Goal: Find specific page/section: Find specific page/section

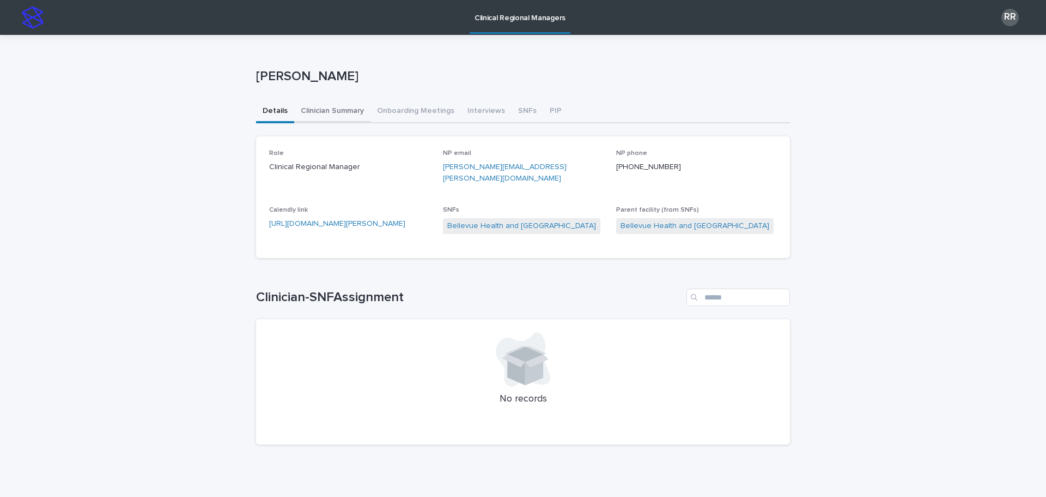
click at [328, 107] on button "Clinician Summary" at bounding box center [332, 111] width 76 height 23
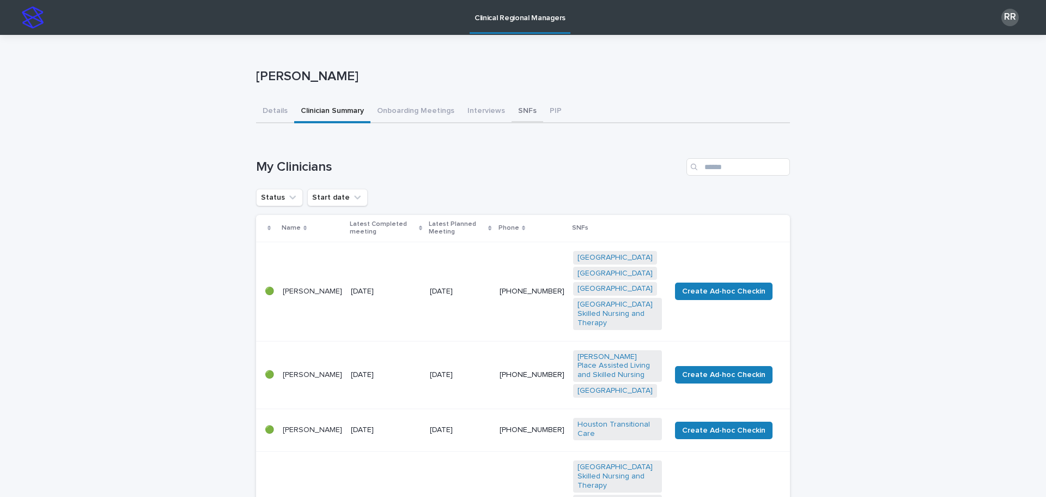
click at [514, 112] on button "SNFs" at bounding box center [528, 111] width 32 height 23
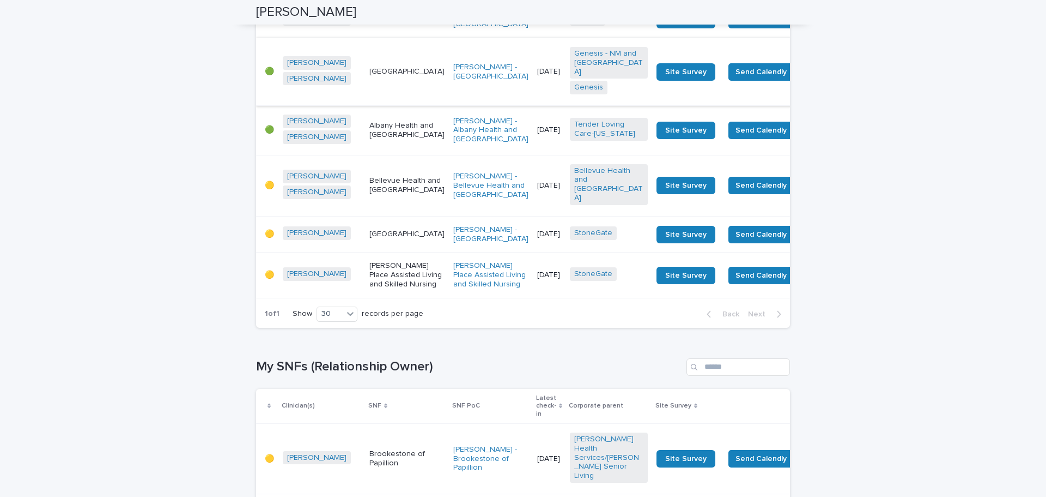
scroll to position [1472, 0]
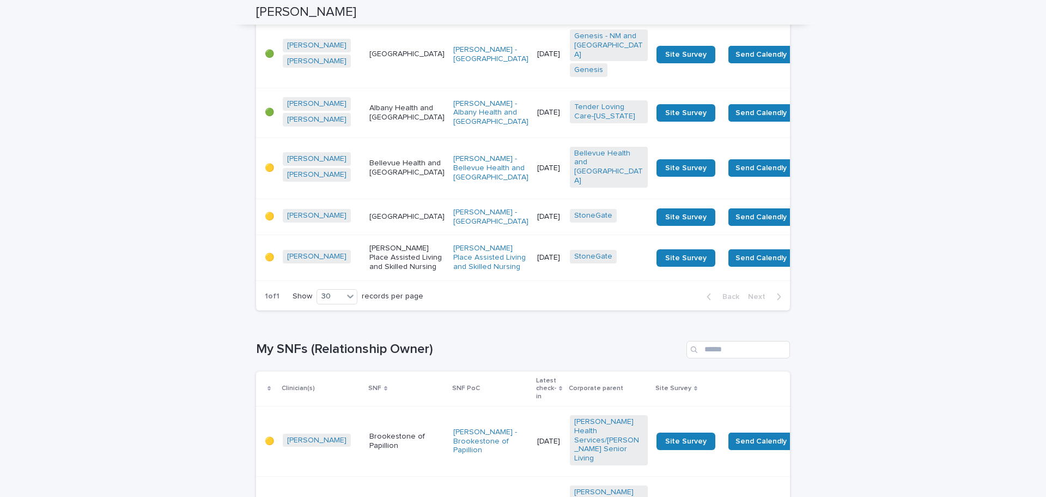
click at [382, 122] on p "Albany Health and [GEOGRAPHIC_DATA]" at bounding box center [407, 113] width 75 height 19
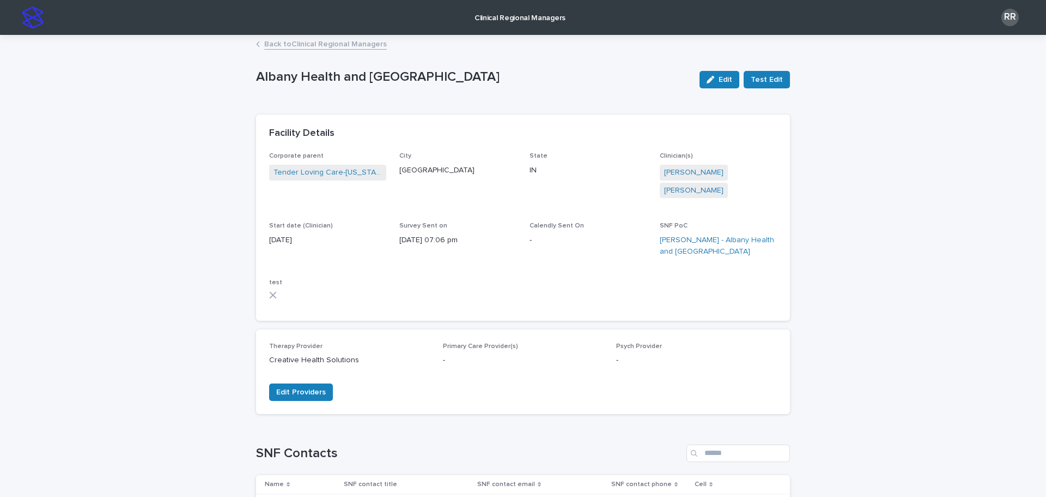
click at [274, 45] on link "Back to Clinical Regional Managers" at bounding box center [325, 43] width 123 height 13
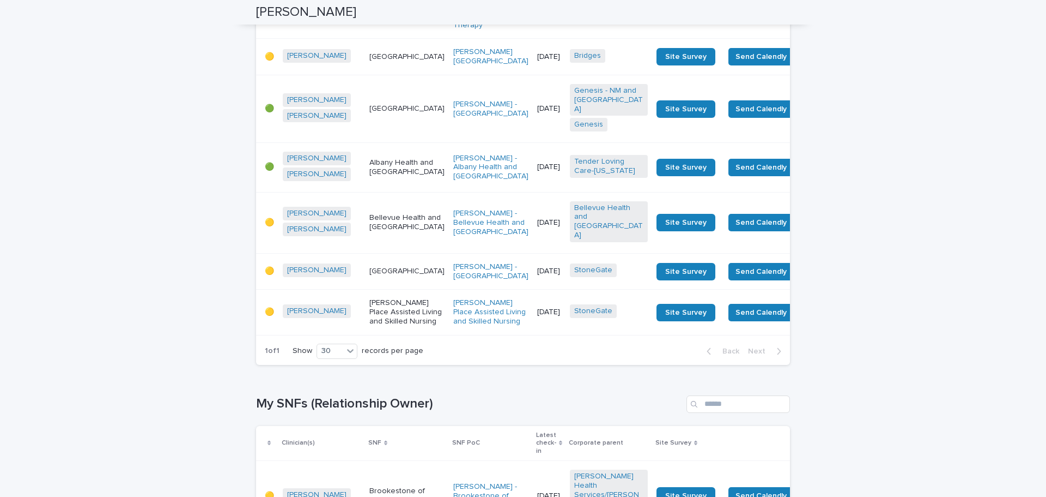
scroll to position [1799, 0]
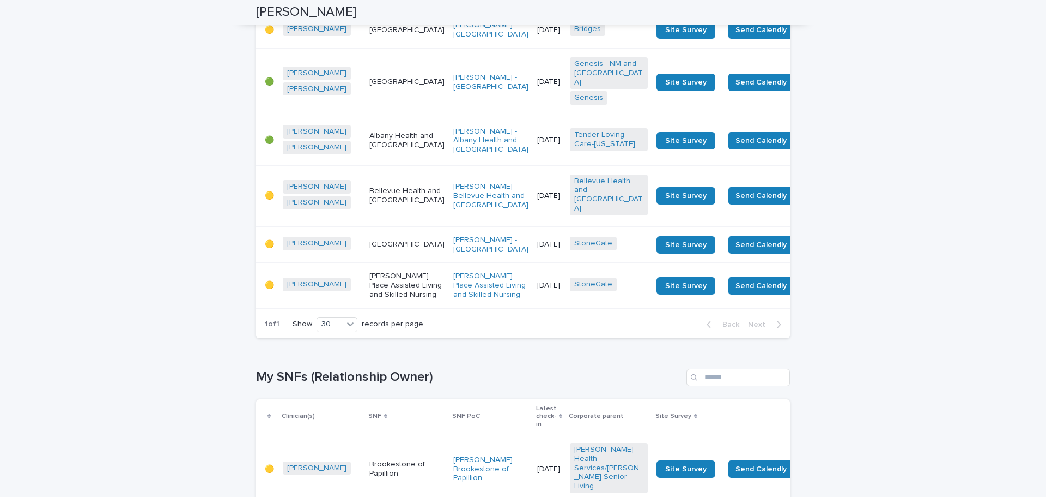
scroll to position [1526, 0]
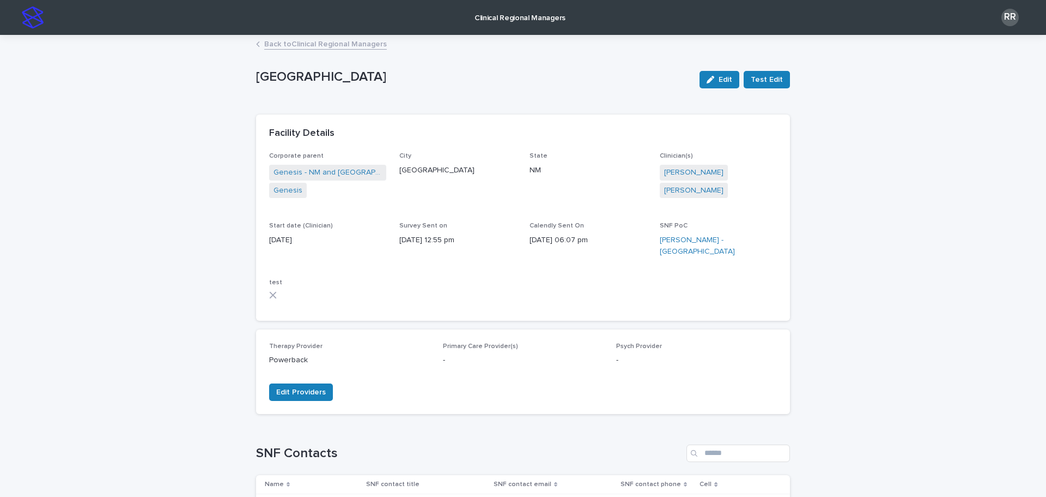
click at [297, 41] on link "Back to Clinical Regional Managers" at bounding box center [325, 43] width 123 height 13
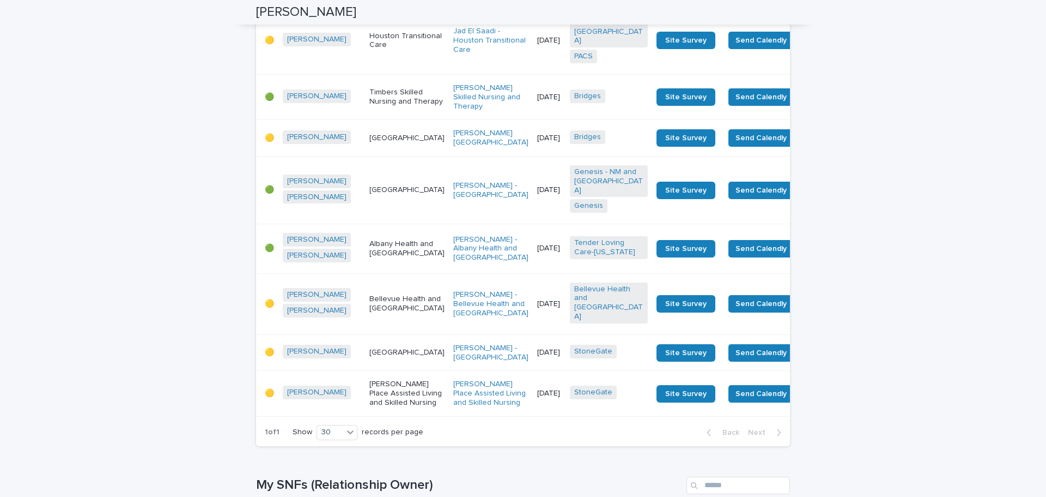
scroll to position [1363, 0]
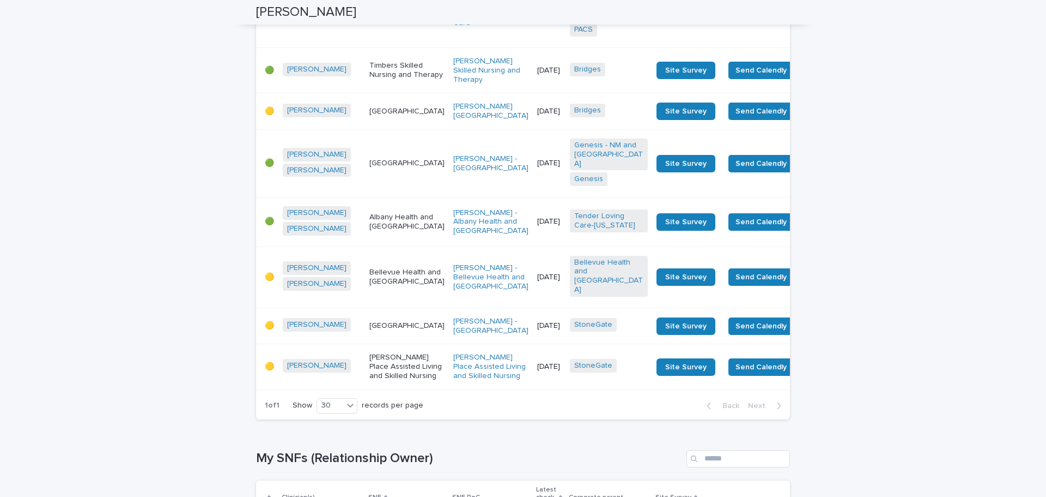
click at [376, 28] on div "Houston Transitional Care" at bounding box center [407, 14] width 75 height 27
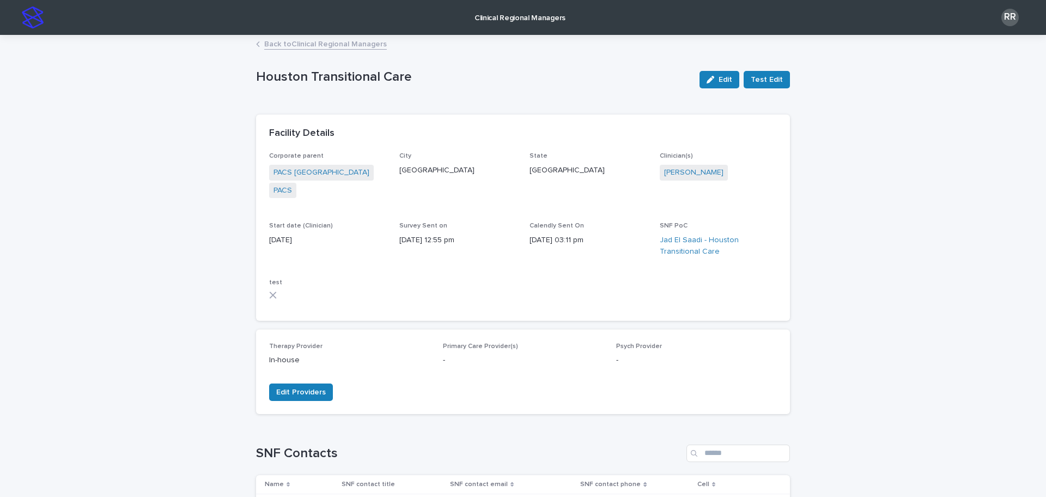
click at [277, 47] on link "Back to Clinical Regional Managers" at bounding box center [325, 43] width 123 height 13
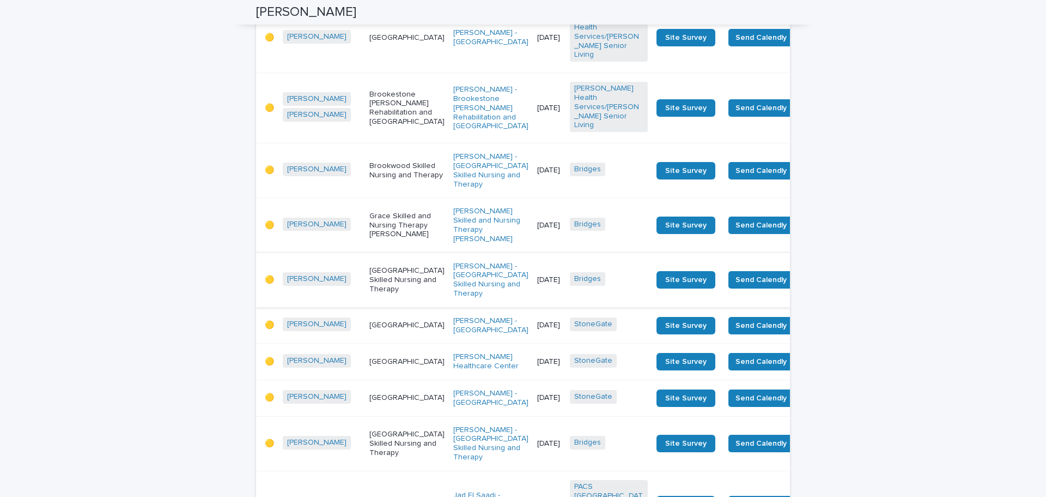
scroll to position [927, 0]
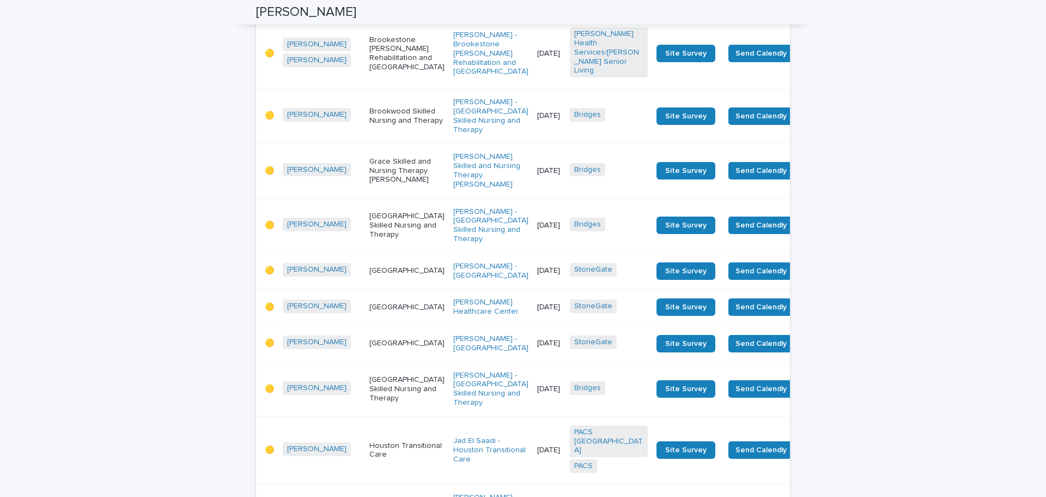
click at [380, 243] on div "[GEOGRAPHIC_DATA] Skilled Nursing and Therapy" at bounding box center [407, 225] width 75 height 36
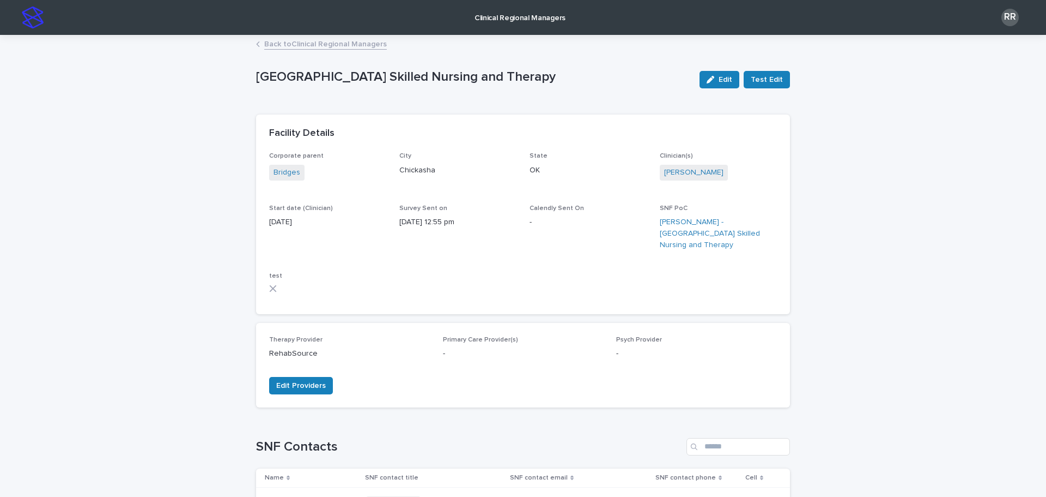
click at [304, 45] on link "Back to Clinical Regional Managers" at bounding box center [325, 43] width 123 height 13
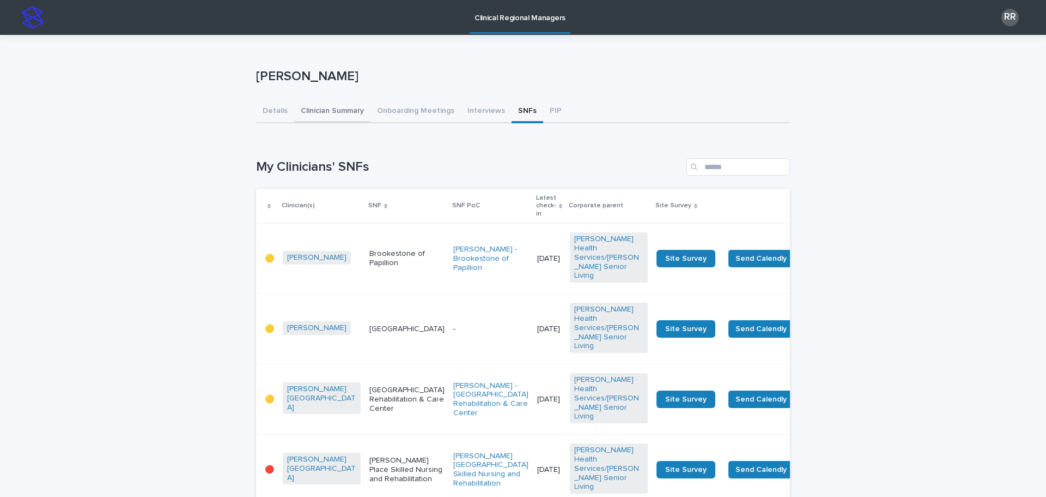
click at [341, 111] on button "Clinician Summary" at bounding box center [332, 111] width 76 height 23
